Goal: Find specific page/section: Locate a particular part of the current website

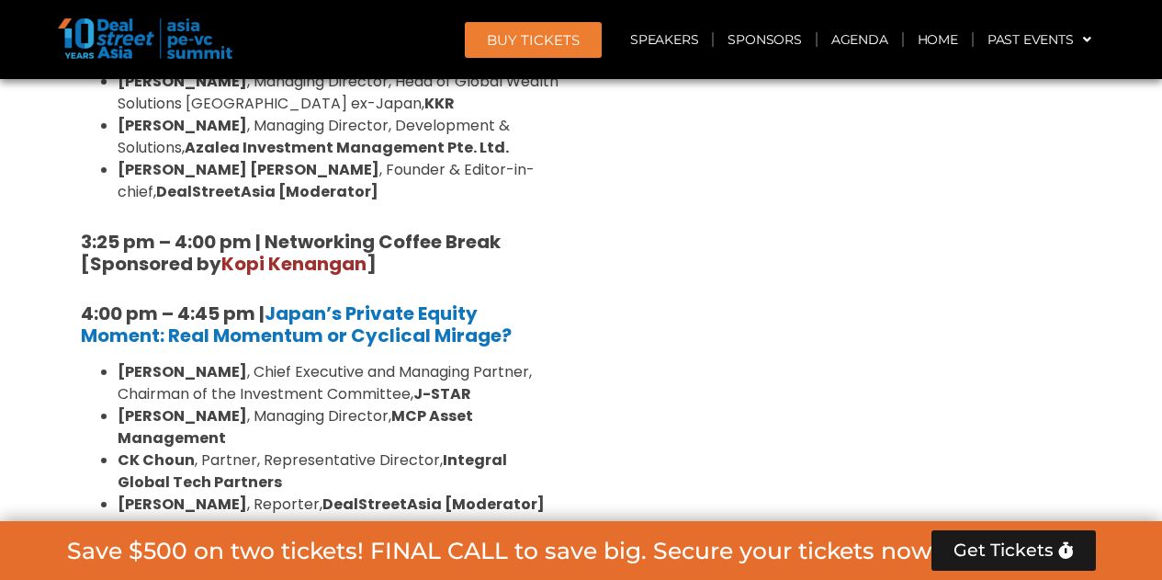
scroll to position [5530, 0]
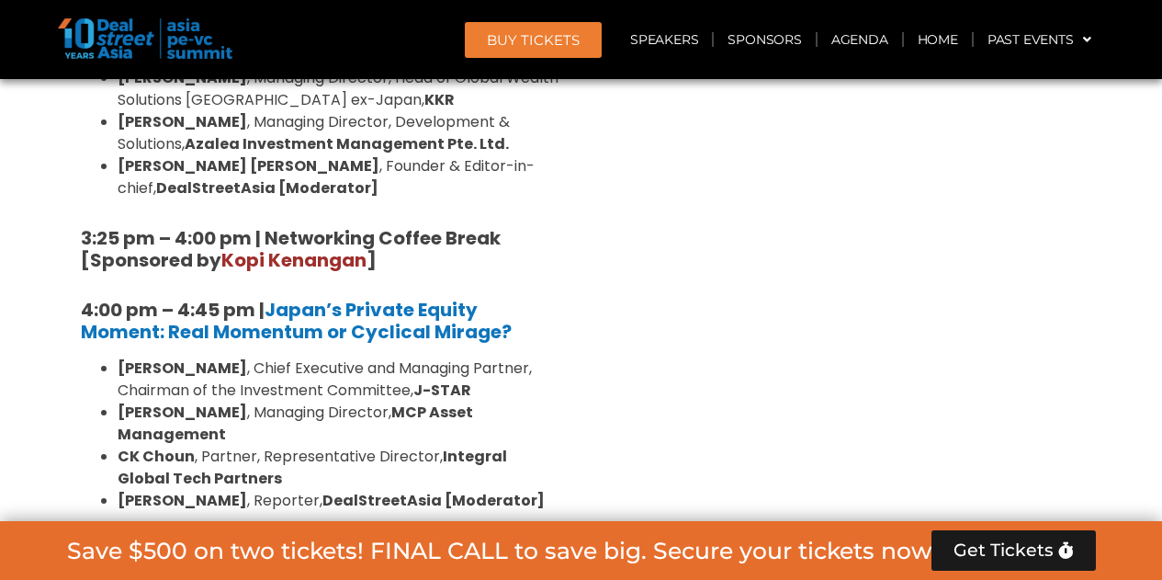
drag, startPoint x: 117, startPoint y: 210, endPoint x: 216, endPoint y: 209, distance: 99.3
copy strong "[PERSON_NAME]"
drag, startPoint x: 119, startPoint y: 232, endPoint x: 222, endPoint y: 232, distance: 103.8
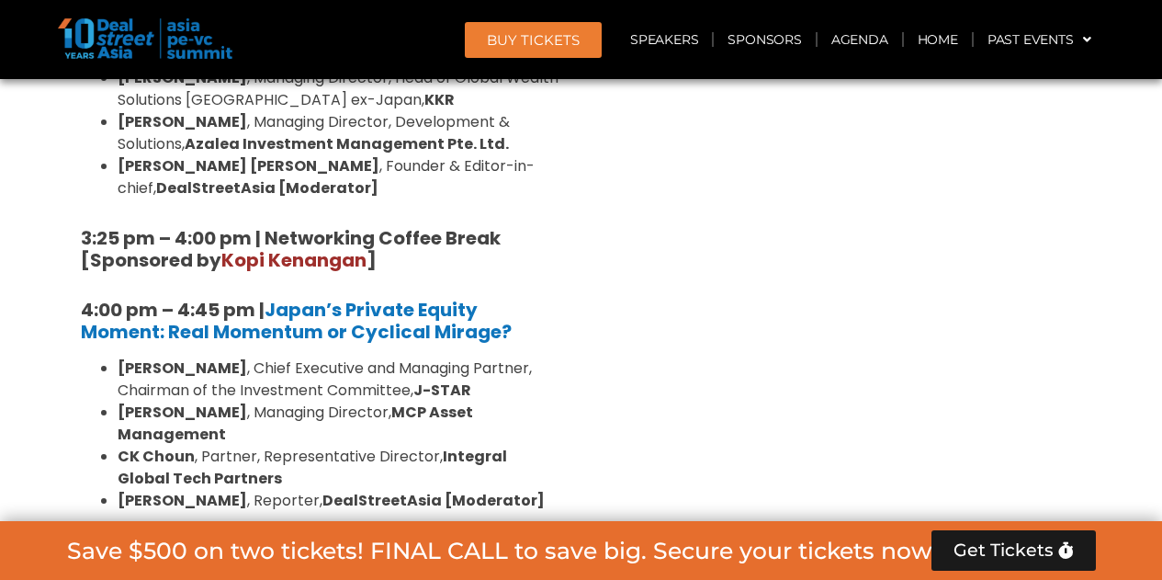
copy strong "[PERSON_NAME]"
drag, startPoint x: 118, startPoint y: 278, endPoint x: 203, endPoint y: 282, distance: 85.6
copy strong "[PERSON_NAME]"
drag, startPoint x: 119, startPoint y: 320, endPoint x: 322, endPoint y: 320, distance: 203.1
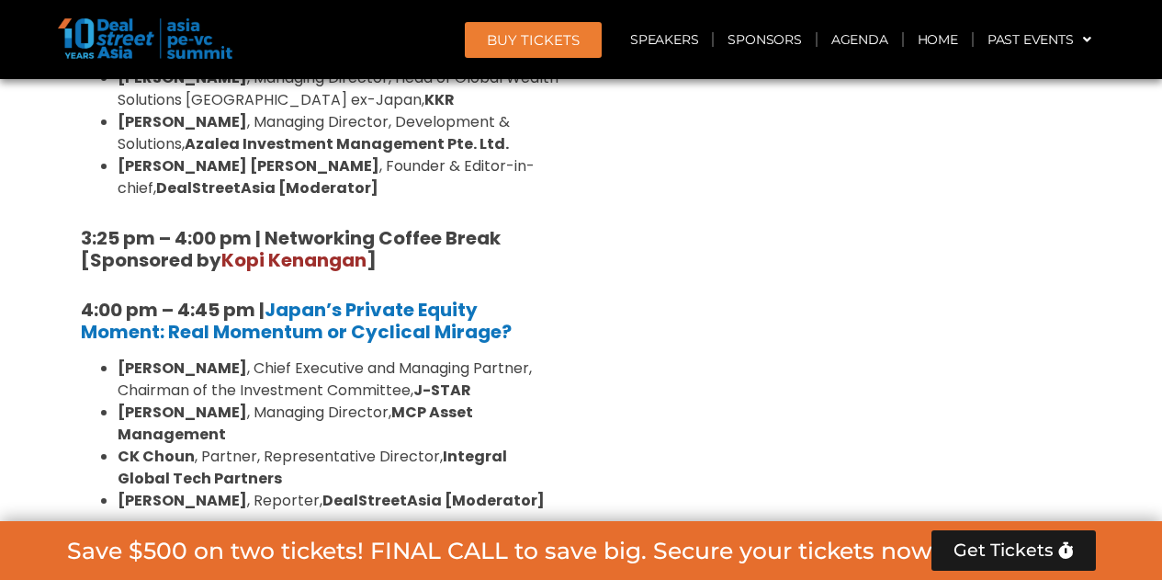
copy strong "[PERSON_NAME] ([PERSON_NAME]"
drag, startPoint x: 123, startPoint y: 366, endPoint x: 170, endPoint y: 369, distance: 47.0
drag, startPoint x: 112, startPoint y: 364, endPoint x: 219, endPoint y: 368, distance: 106.7
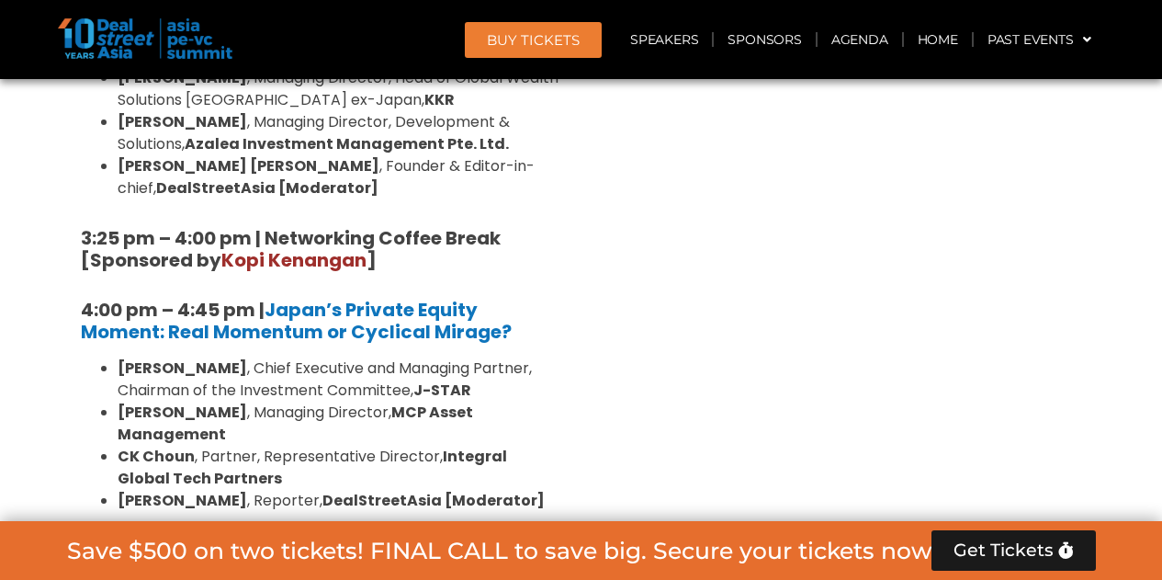
copy strong "[PERSON_NAME]"
